Goal: Task Accomplishment & Management: Complete application form

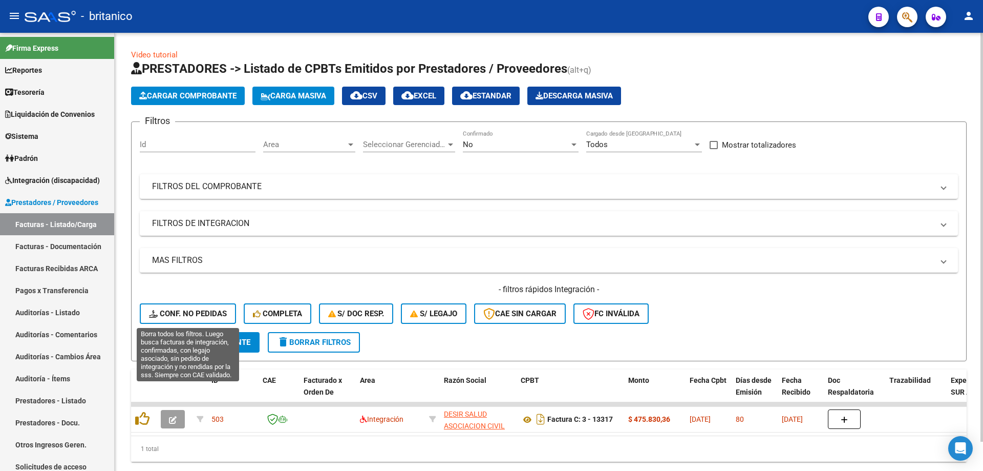
click at [180, 314] on span "Conf. no pedidas" at bounding box center [188, 313] width 78 height 9
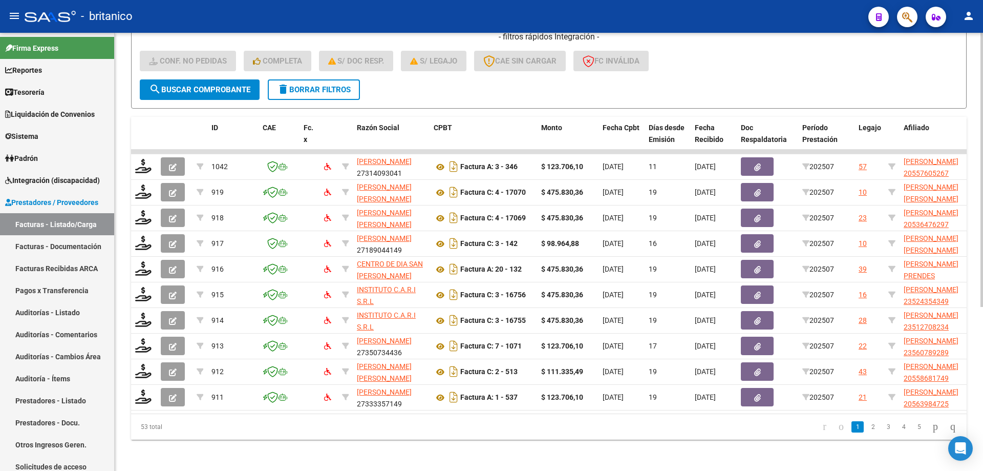
scroll to position [262, 0]
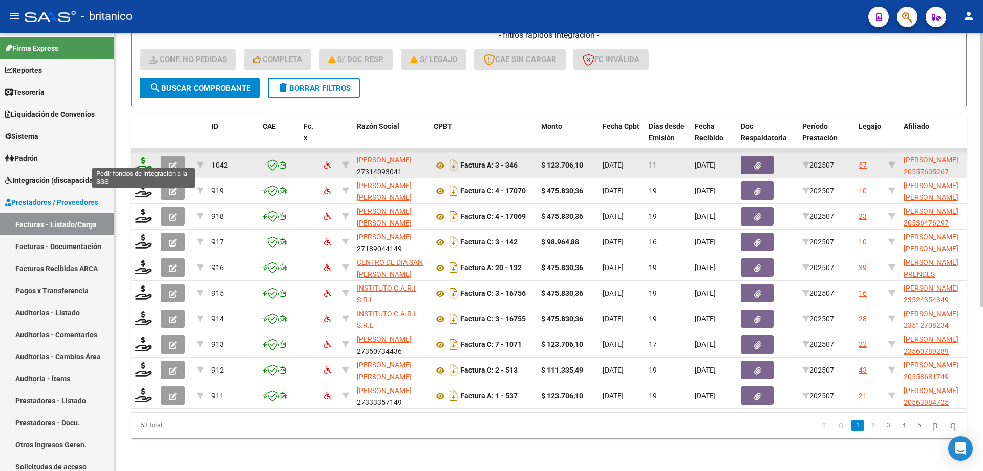
click at [146, 157] on icon at bounding box center [143, 164] width 16 height 14
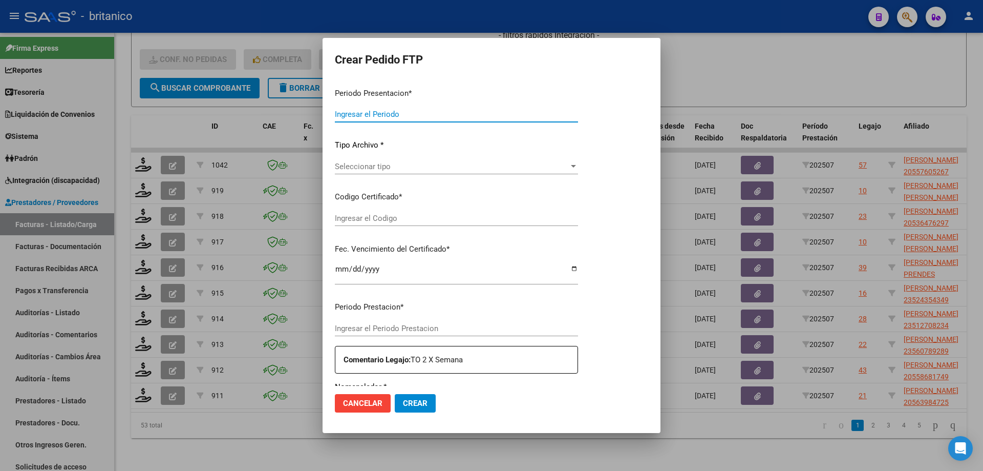
type input "202507"
type input "$ 123.706,10"
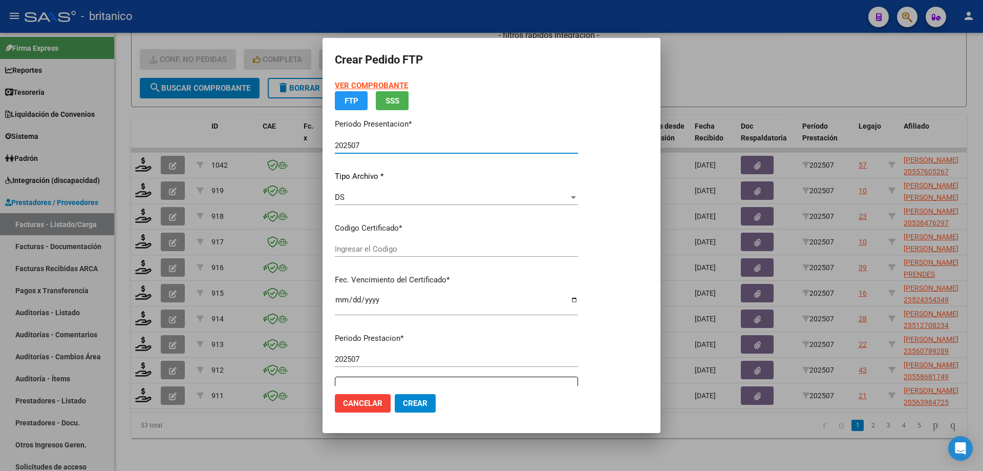
type input "ARG02000557605262025042820300428CIU13650"
type input "[DATE]"
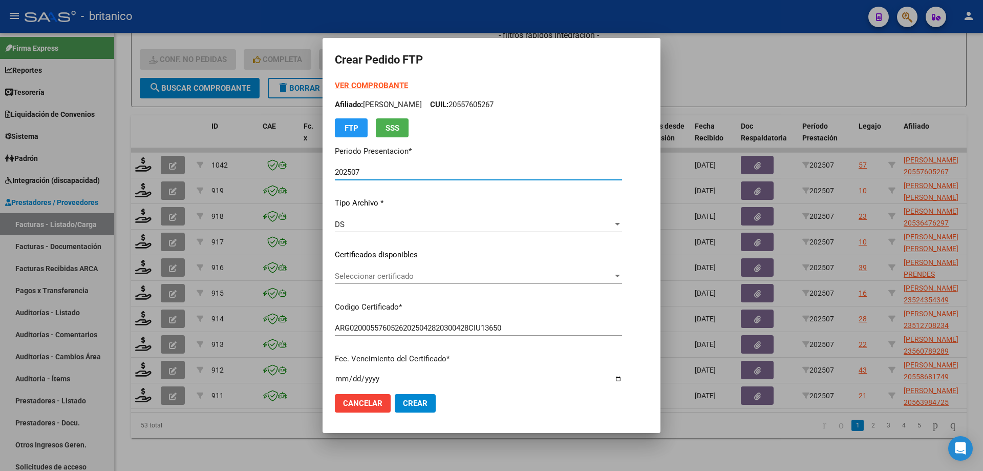
click at [403, 274] on span "Seleccionar certificado" at bounding box center [474, 275] width 278 height 9
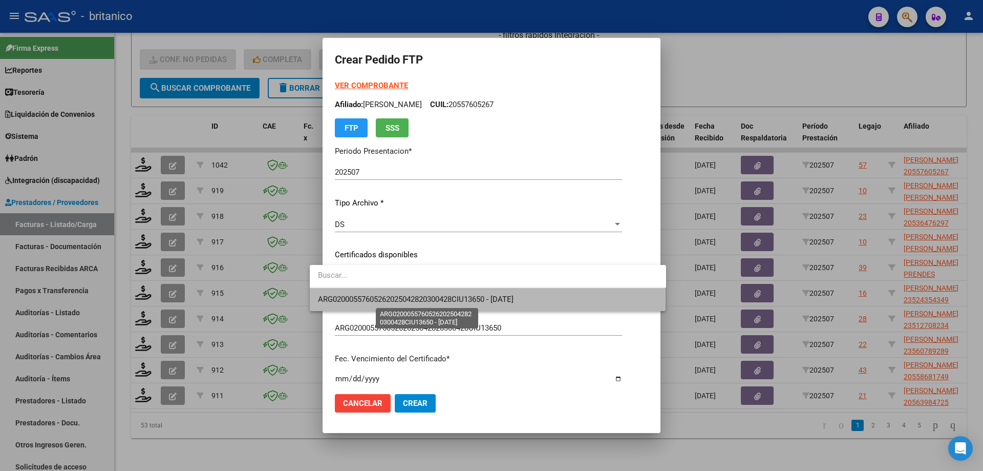
click at [406, 295] on span "ARG02000557605262025042820300428CIU13650 - [DATE]" at bounding box center [416, 299] width 196 height 9
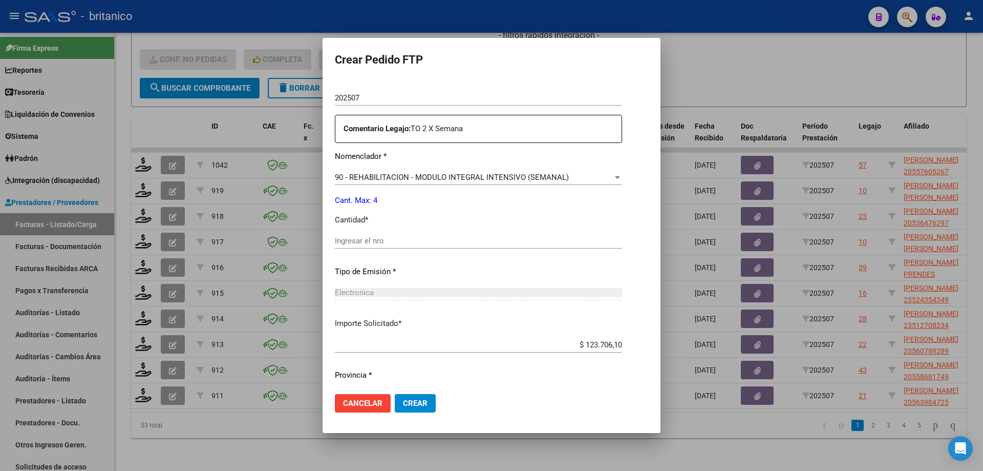
scroll to position [329, 0]
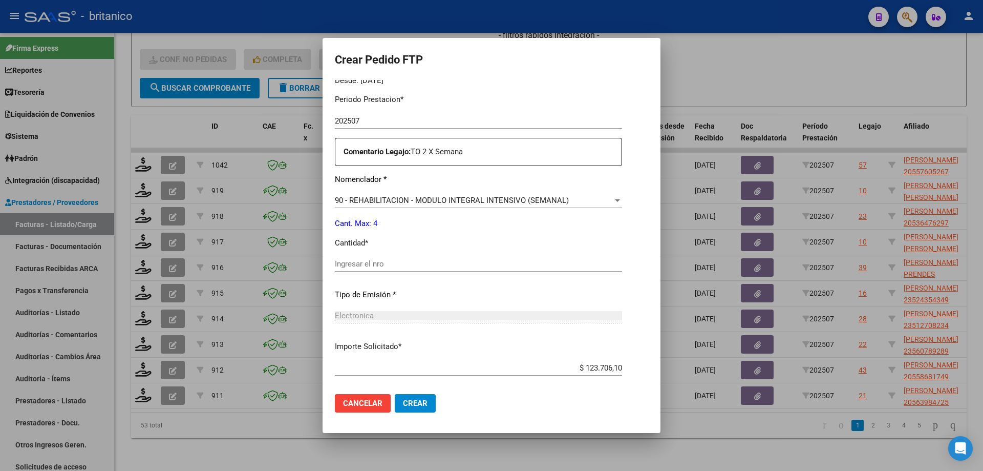
click at [402, 262] on input "Ingresar el nro" at bounding box center [478, 263] width 287 height 9
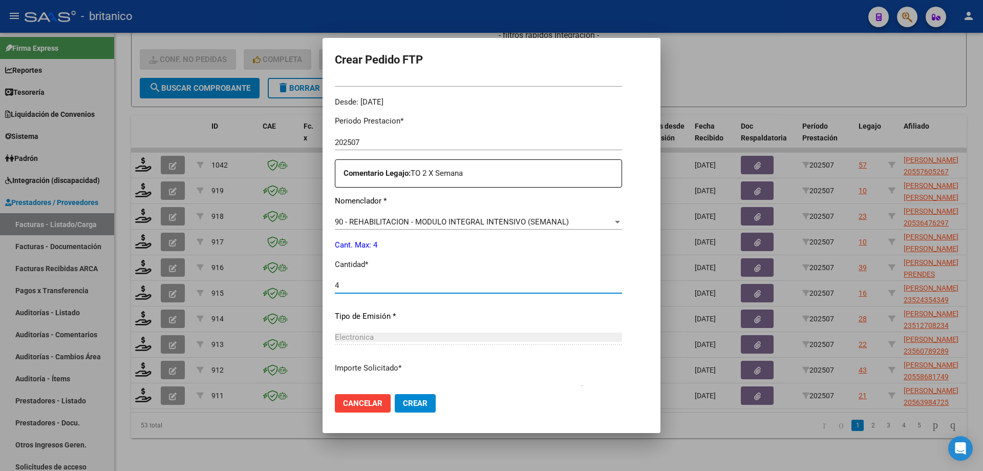
scroll to position [380, 0]
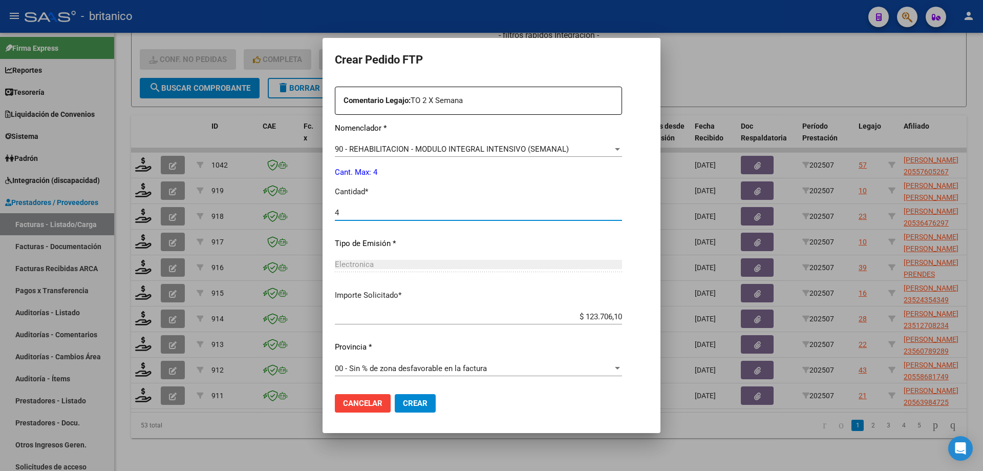
type input "4"
click at [403, 403] on span "Crear" at bounding box center [415, 403] width 25 height 9
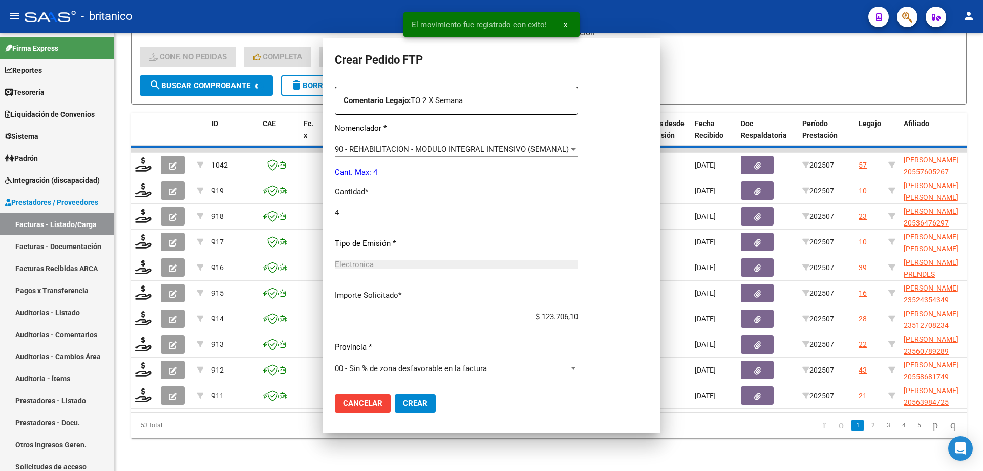
scroll to position [0, 0]
